Goal: Information Seeking & Learning: Learn about a topic

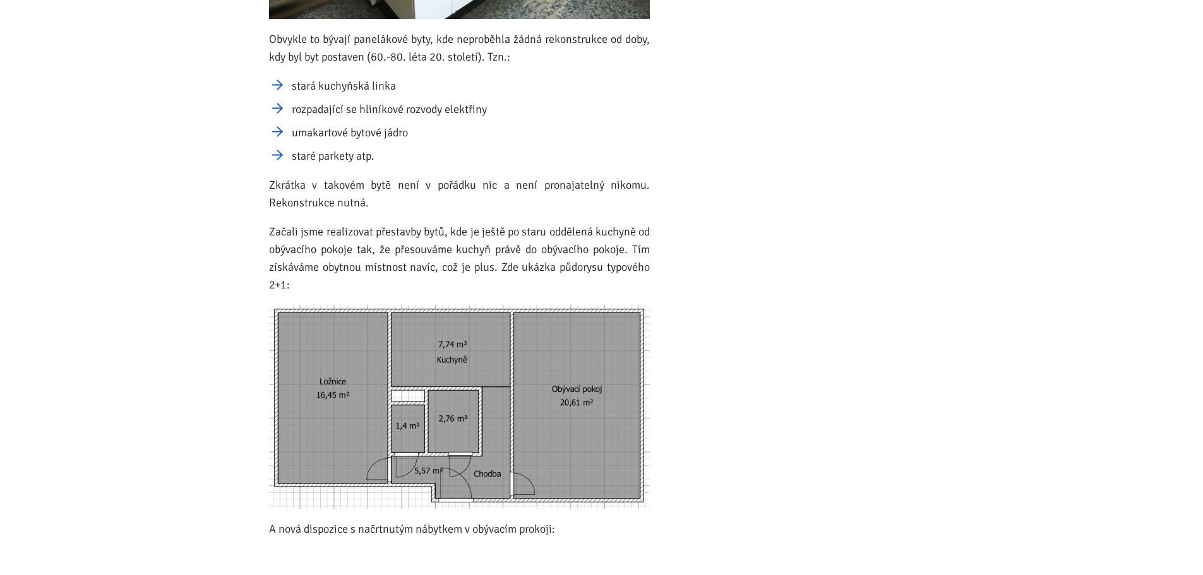
scroll to position [632, 0]
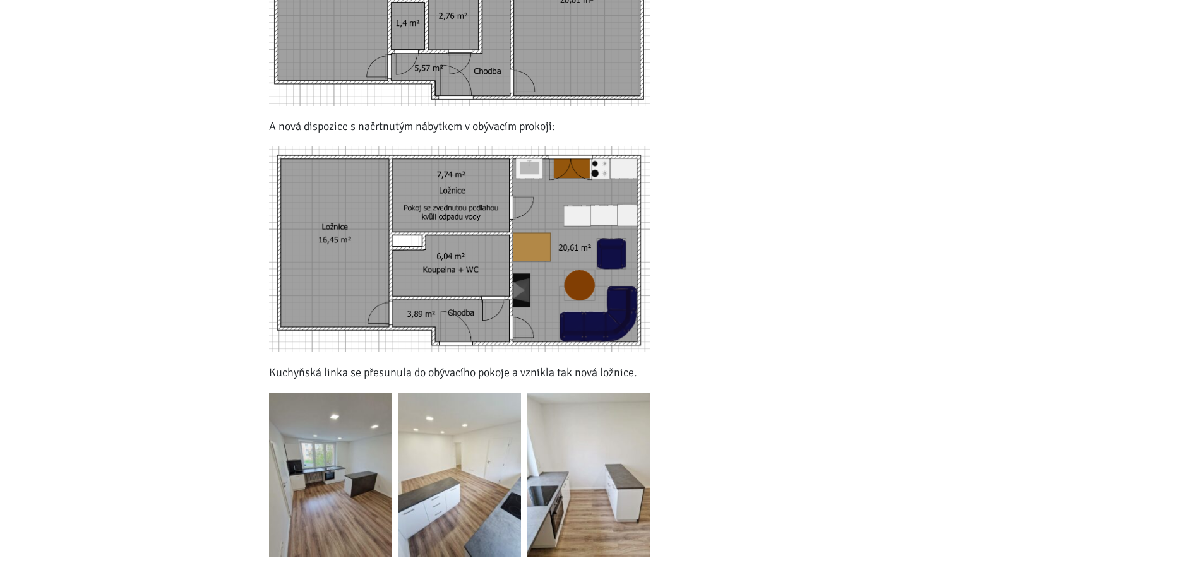
scroll to position [1137, 0]
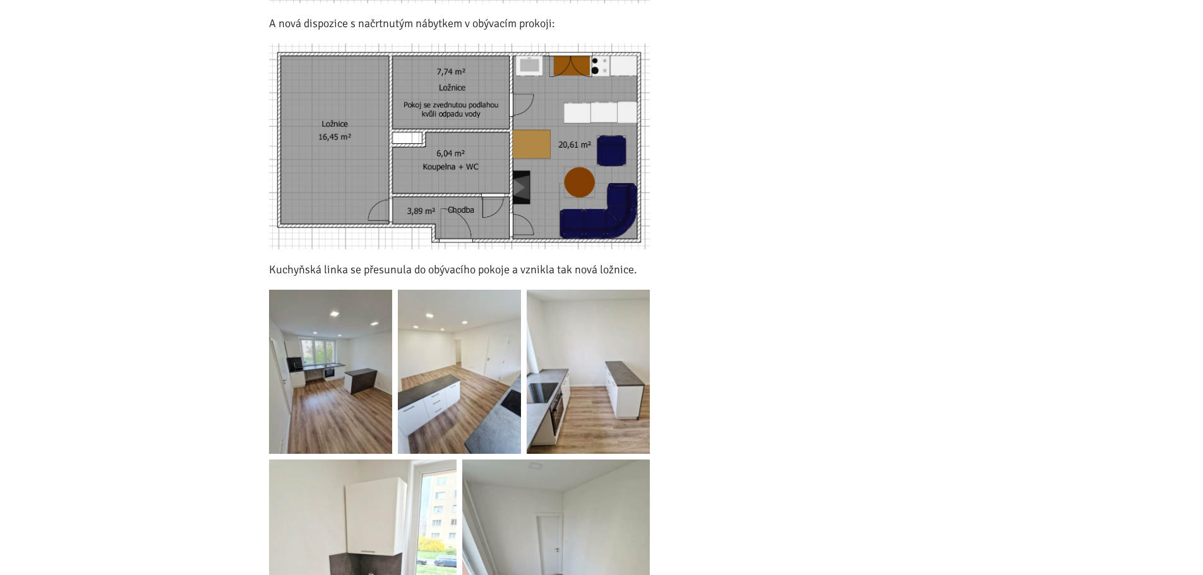
click at [362, 352] on img at bounding box center [330, 372] width 123 height 164
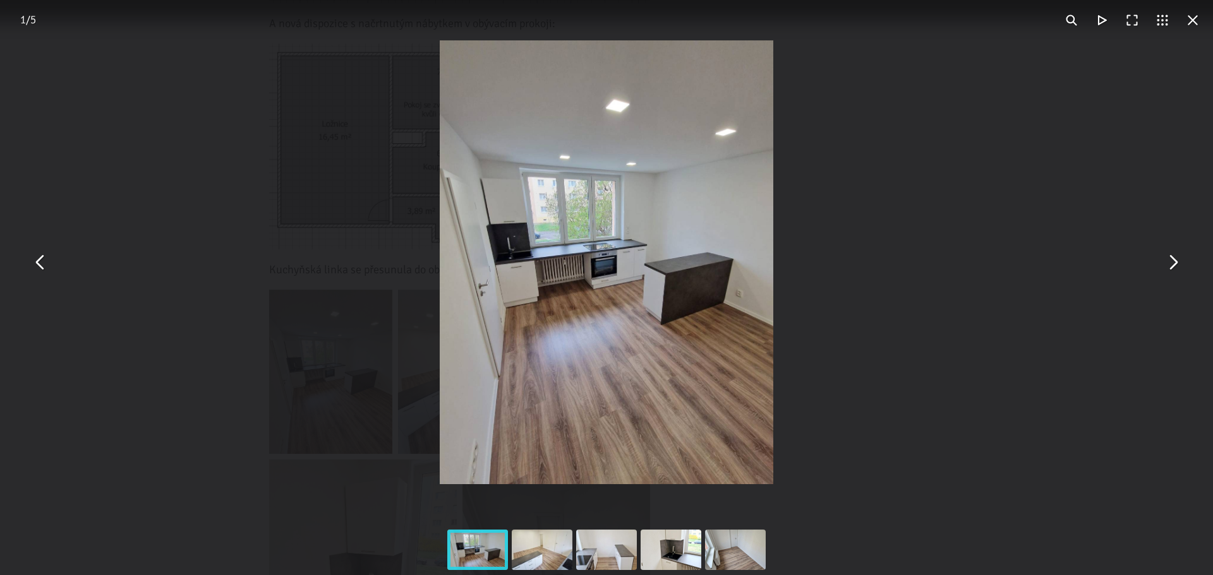
click at [653, 233] on img "You can close this modal content with the ESC key" at bounding box center [606, 262] width 333 height 444
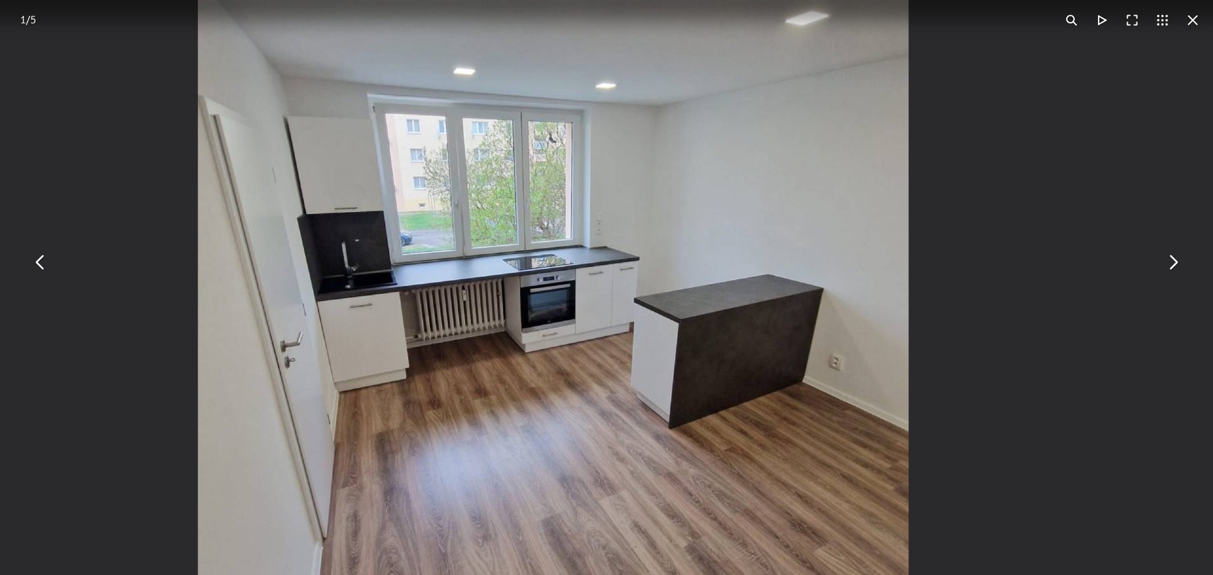
click at [1202, 18] on button "You can close this modal content with the ESC key" at bounding box center [1192, 20] width 30 height 30
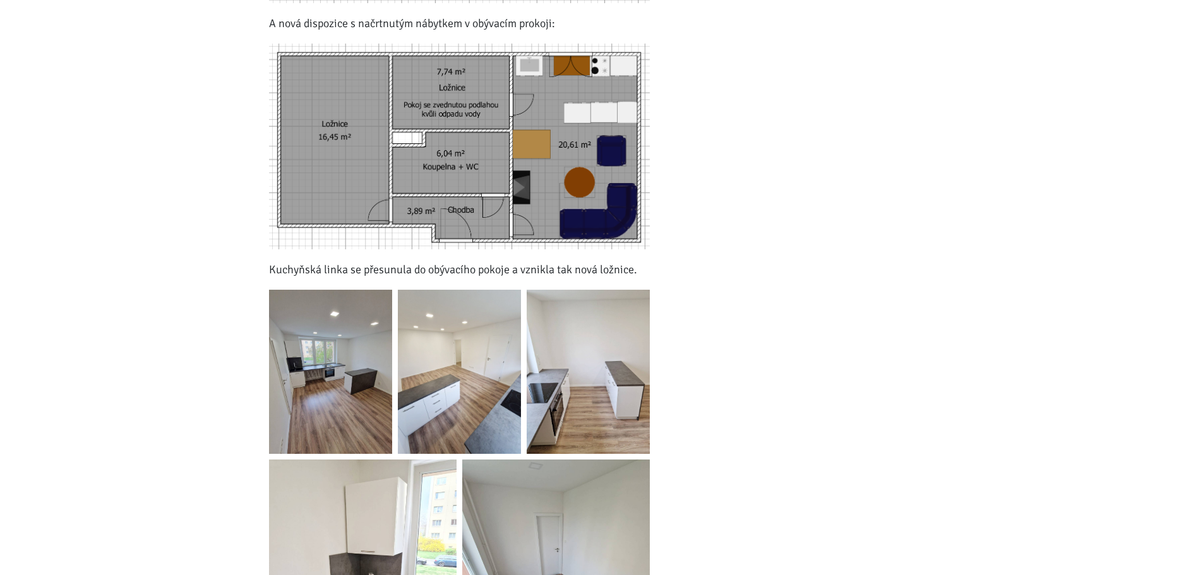
click at [372, 358] on img at bounding box center [330, 372] width 123 height 164
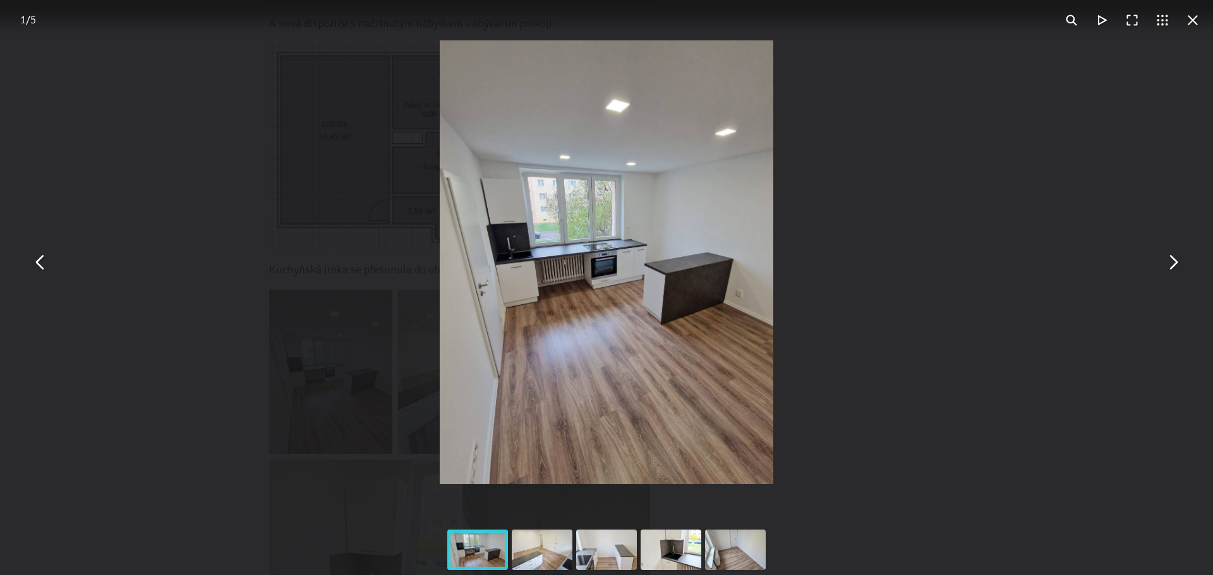
click at [1180, 271] on button "You can close this modal content with the ESC key" at bounding box center [1172, 263] width 30 height 30
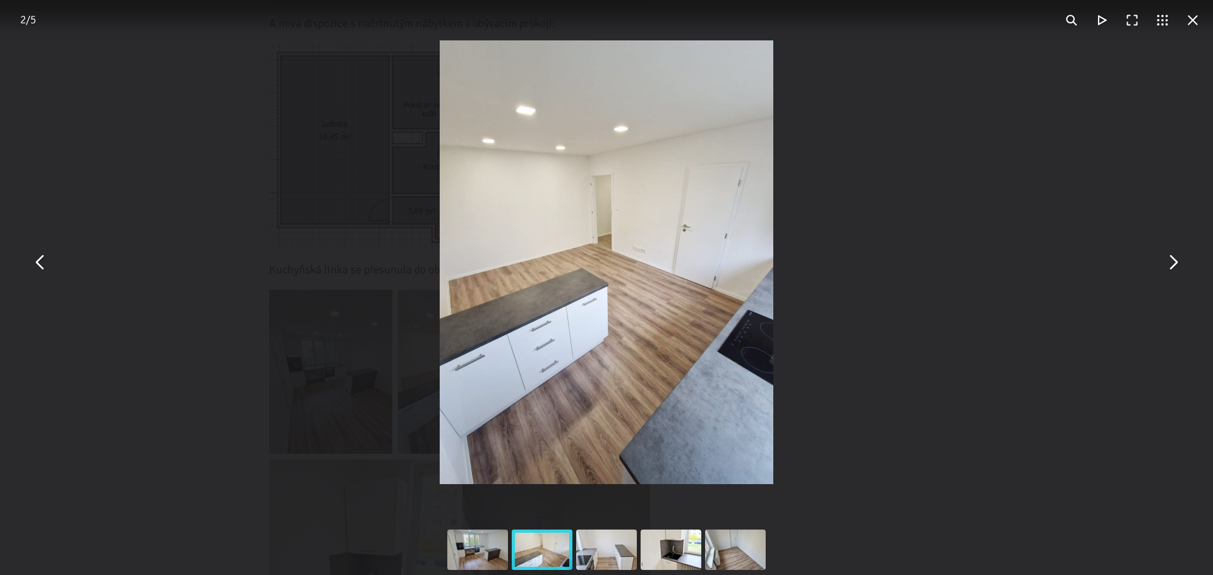
click at [1172, 263] on button "You can close this modal content with the ESC key" at bounding box center [1172, 263] width 30 height 30
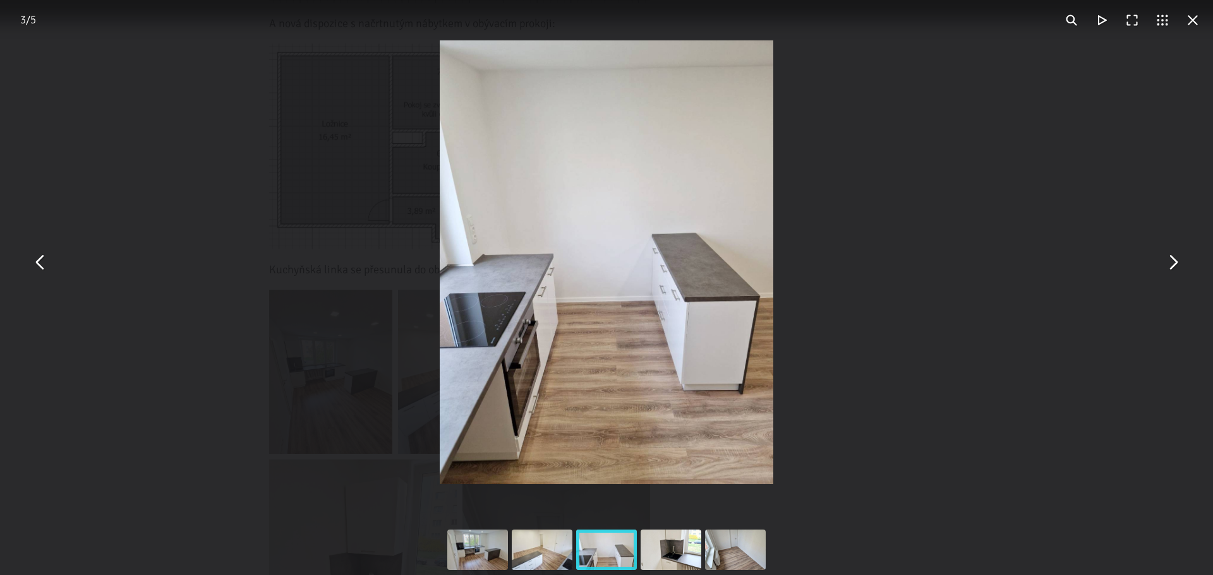
click at [1171, 262] on button "You can close this modal content with the ESC key" at bounding box center [1172, 263] width 30 height 30
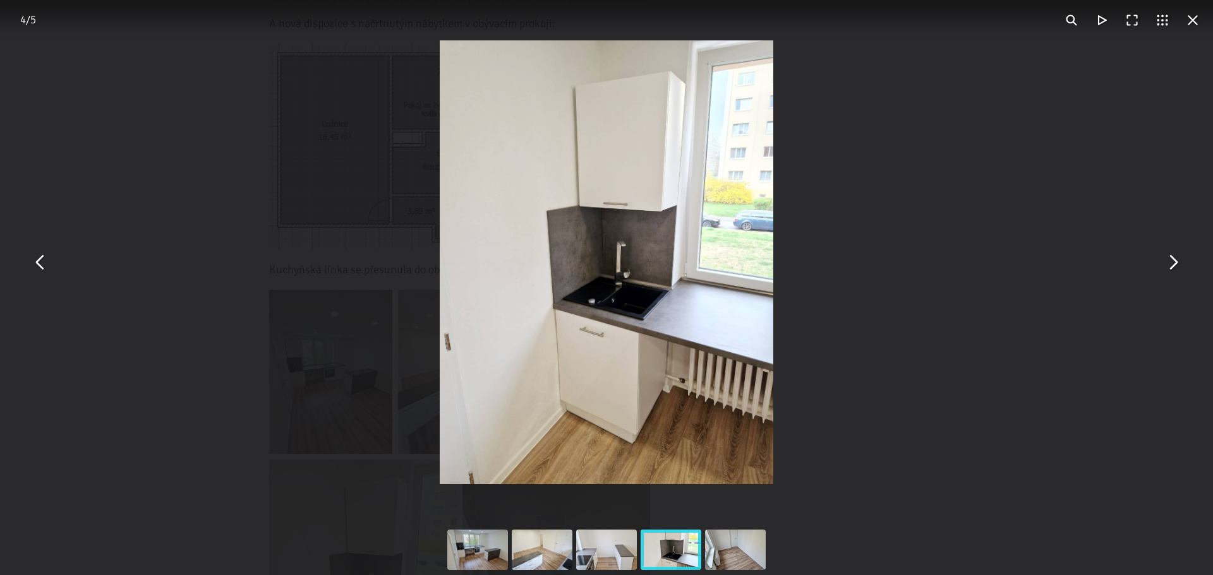
click at [1171, 262] on button "You can close this modal content with the ESC key" at bounding box center [1172, 263] width 30 height 30
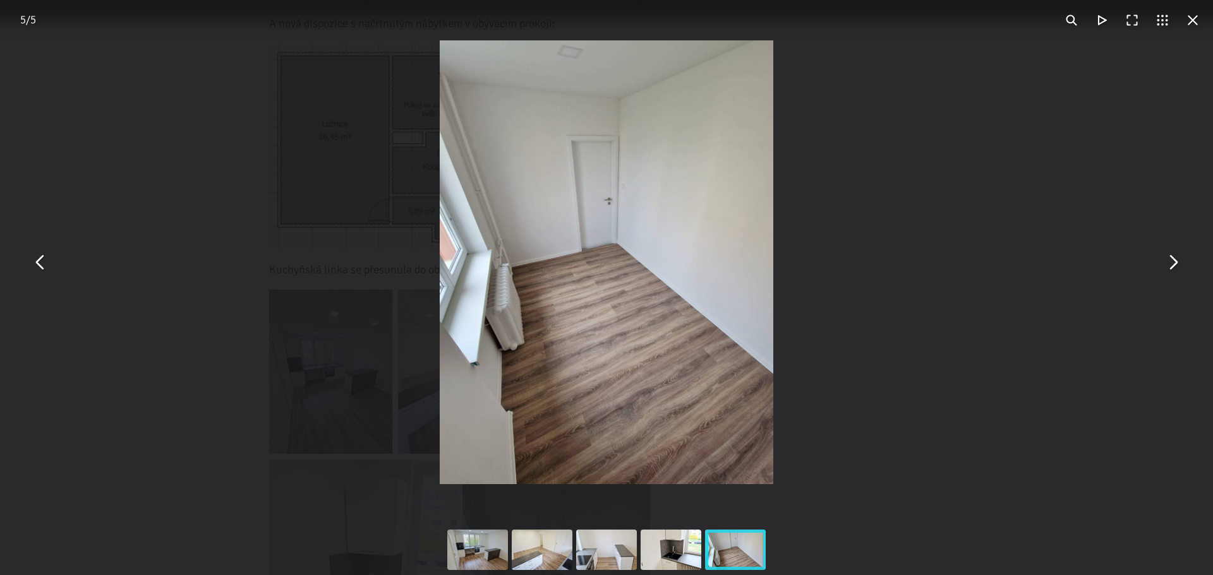
click at [491, 333] on img "You can close this modal content with the ESC key" at bounding box center [606, 262] width 333 height 444
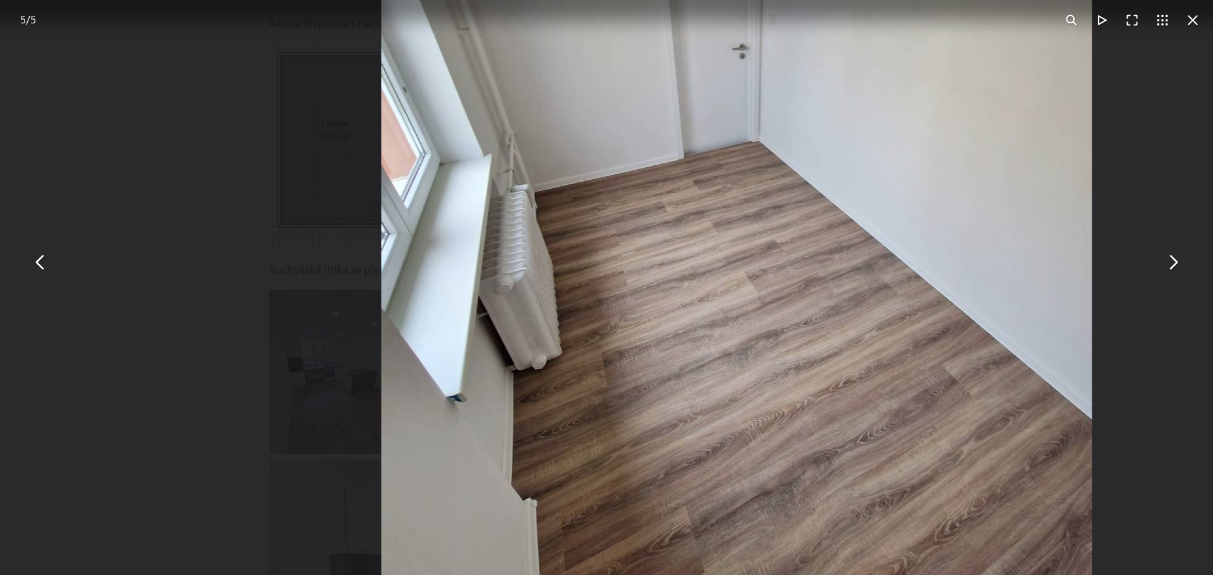
click at [683, 301] on img "You can close this modal content with the ESC key" at bounding box center [736, 181] width 711 height 947
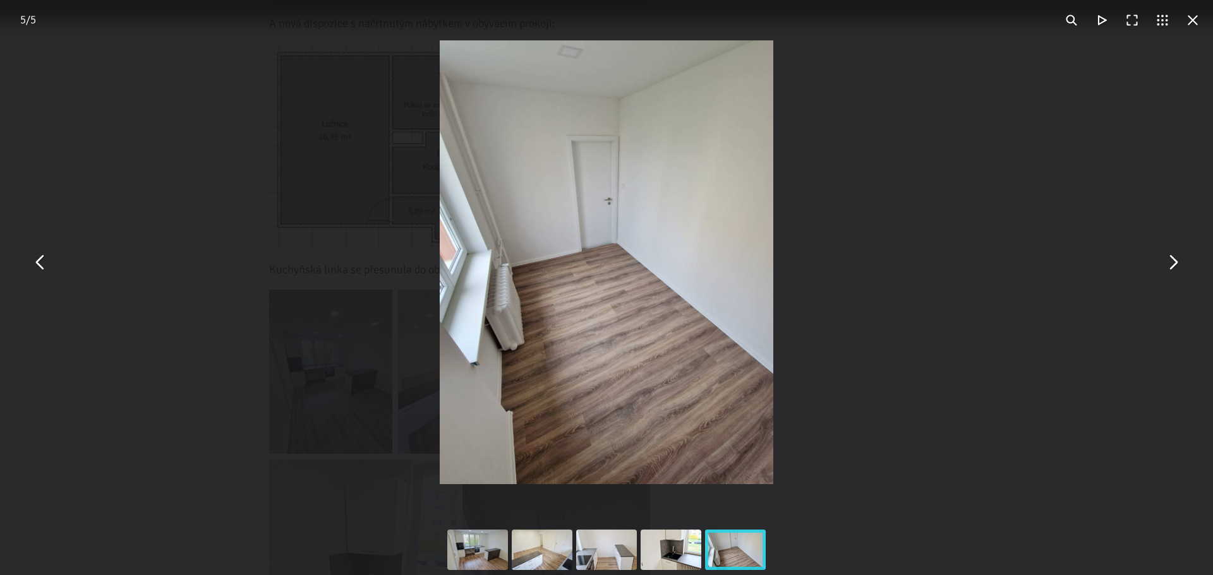
click at [1192, 25] on button "You can close this modal content with the ESC key" at bounding box center [1192, 20] width 30 height 30
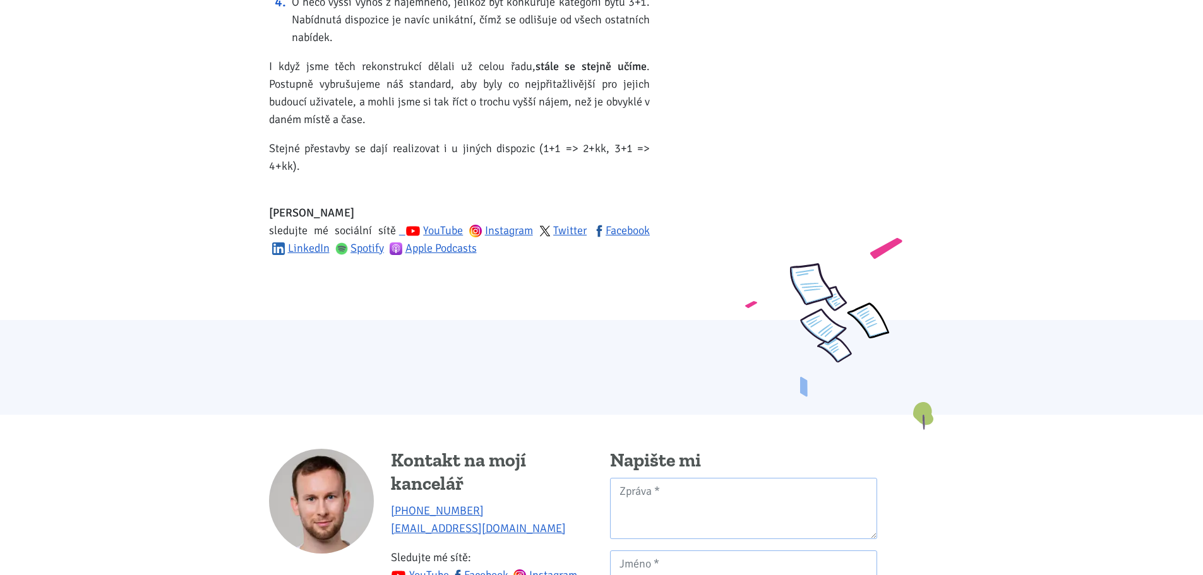
scroll to position [2400, 0]
